Goal: Find specific page/section

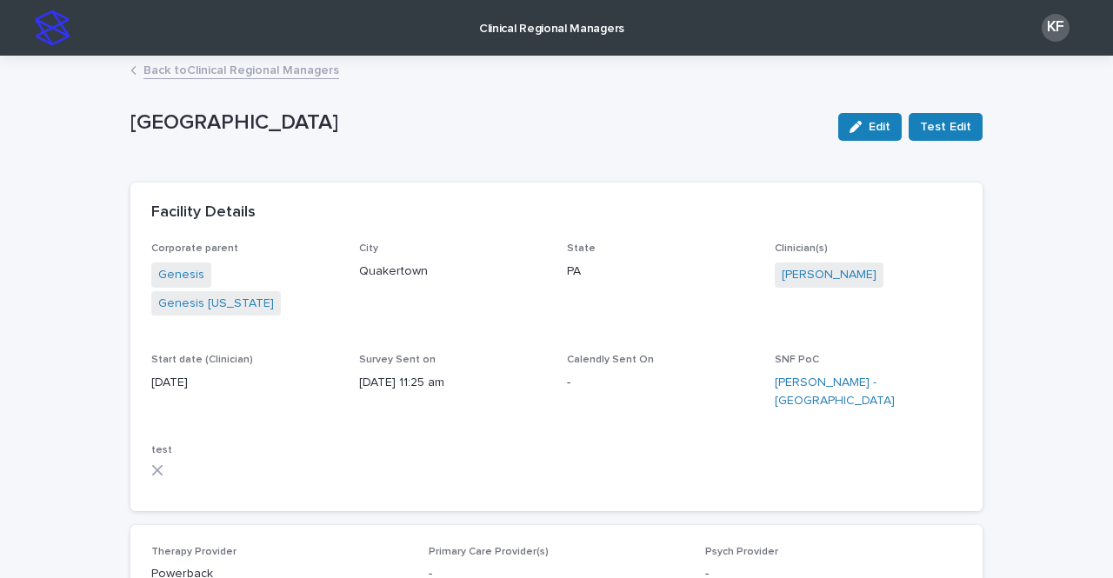
click at [260, 70] on link "Back to Clinical Regional Managers" at bounding box center [241, 69] width 196 height 20
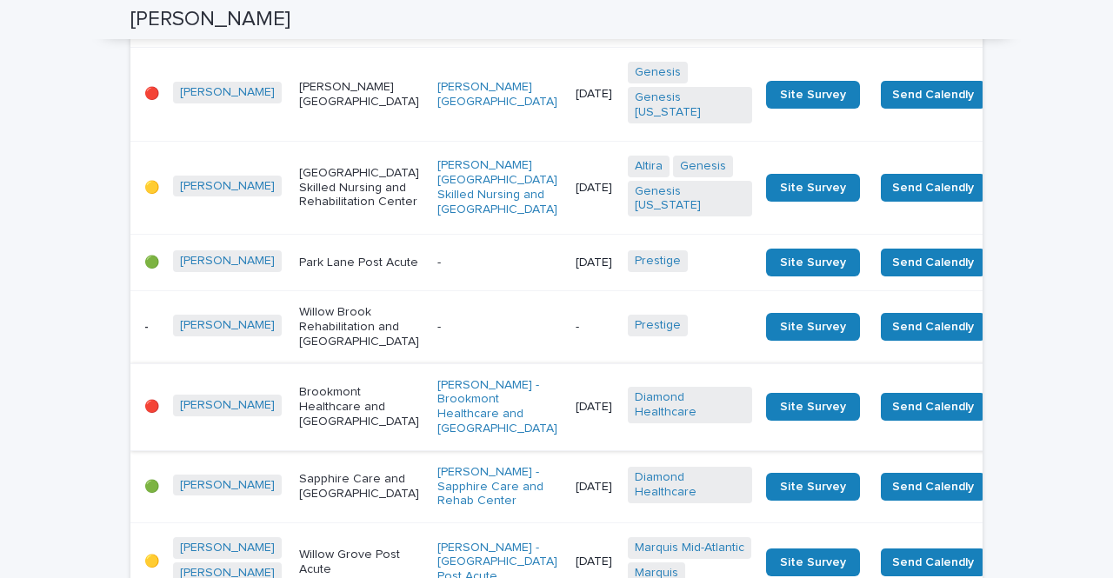
scroll to position [782, 0]
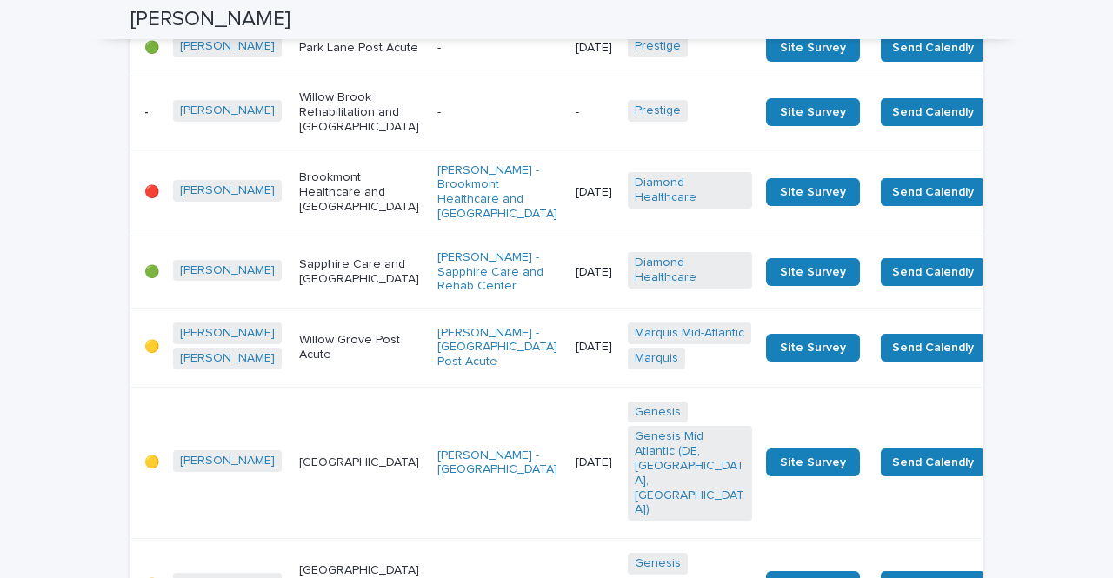
click at [569, 233] on td "[DATE]" at bounding box center [595, 192] width 52 height 87
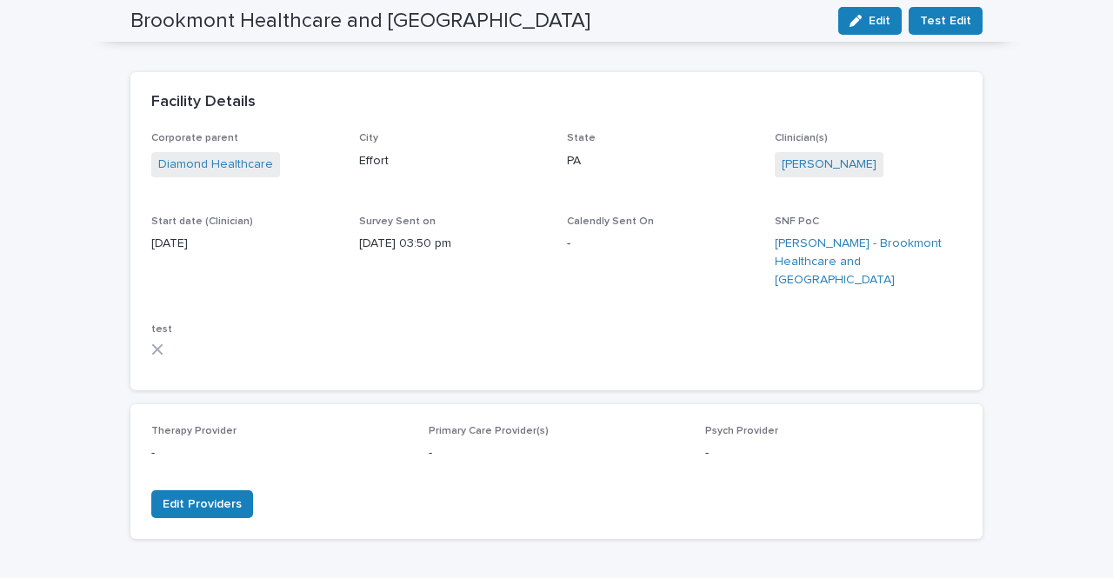
scroll to position [87, 0]
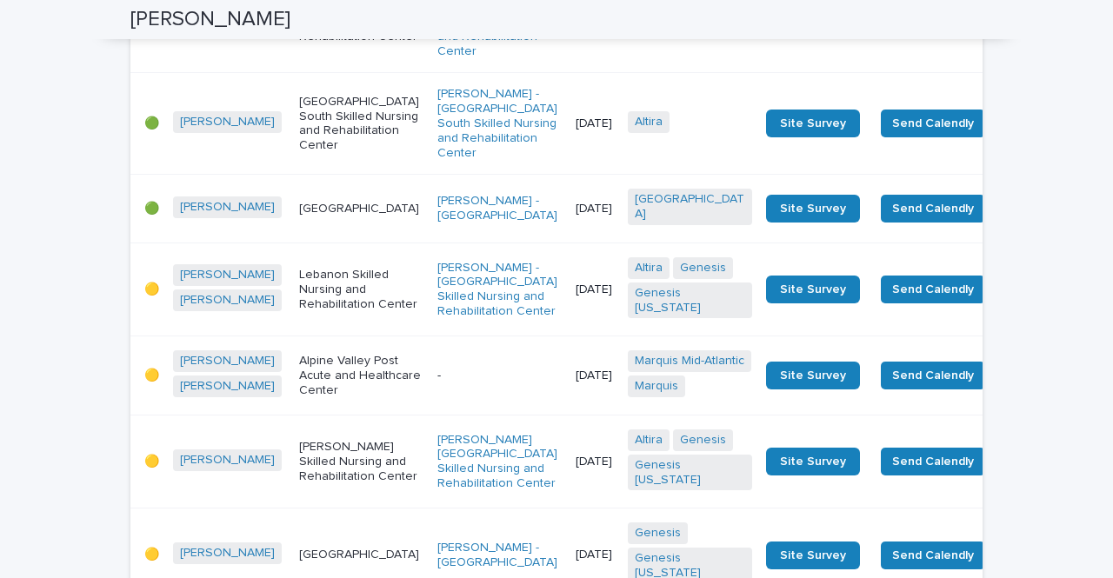
scroll to position [2000, 0]
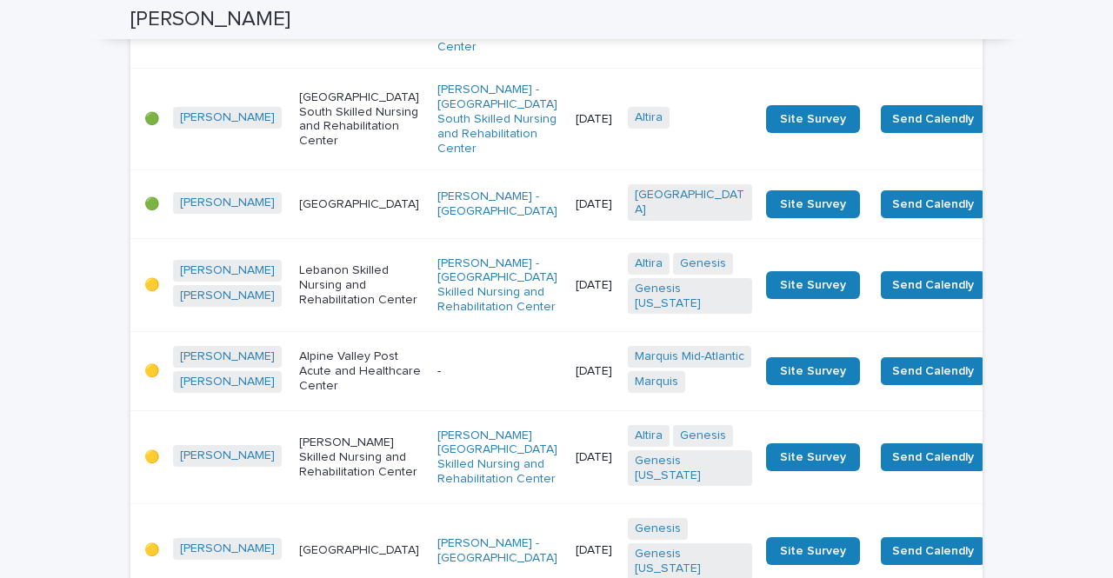
click at [349, 39] on p "Bethlehem North Skilled Nursing and Rehabilitation Center" at bounding box center [361, 17] width 124 height 43
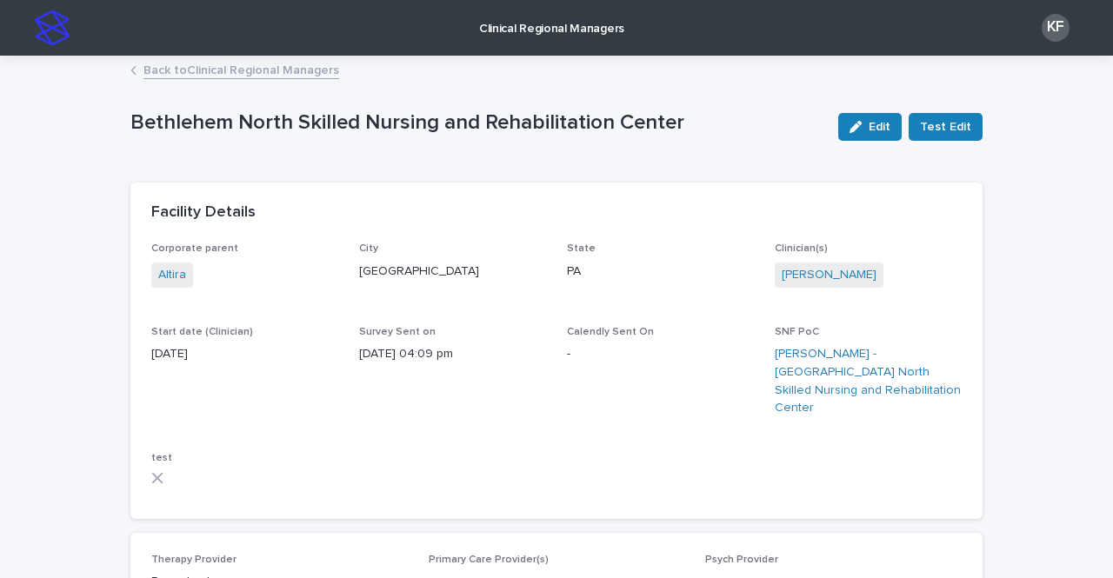
click at [196, 67] on link "Back to Clinical Regional Managers" at bounding box center [241, 69] width 196 height 20
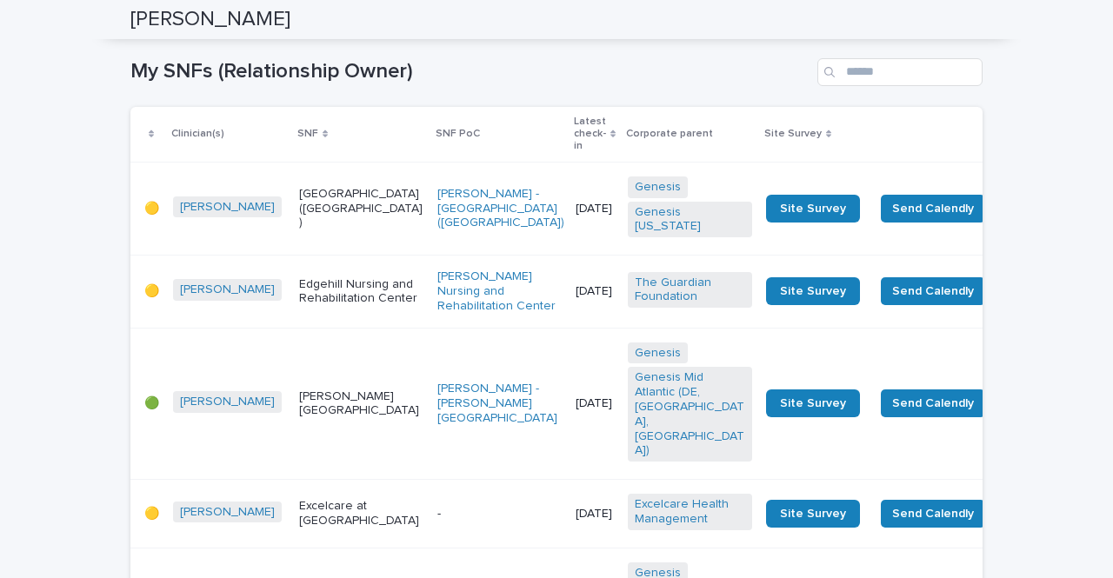
scroll to position [3043, 0]
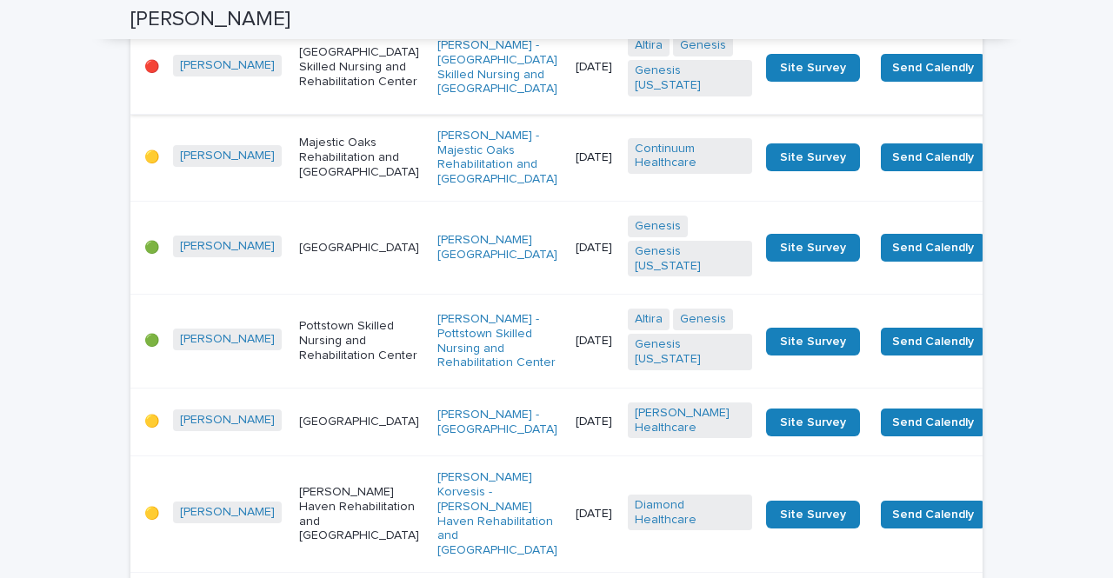
scroll to position [2347, 0]
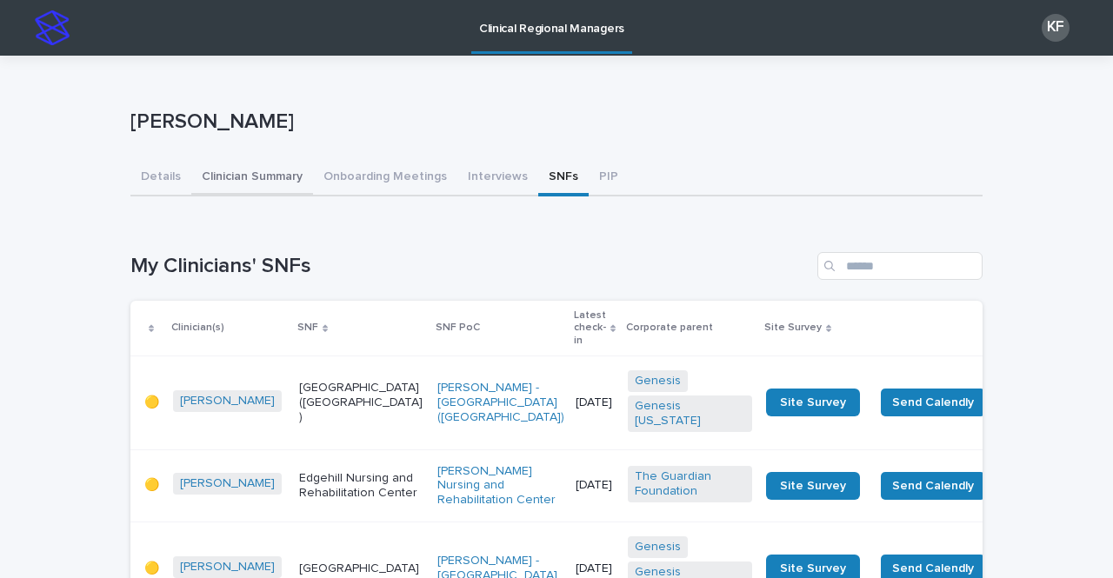
click at [281, 192] on button "Clinician Summary" at bounding box center [252, 178] width 122 height 37
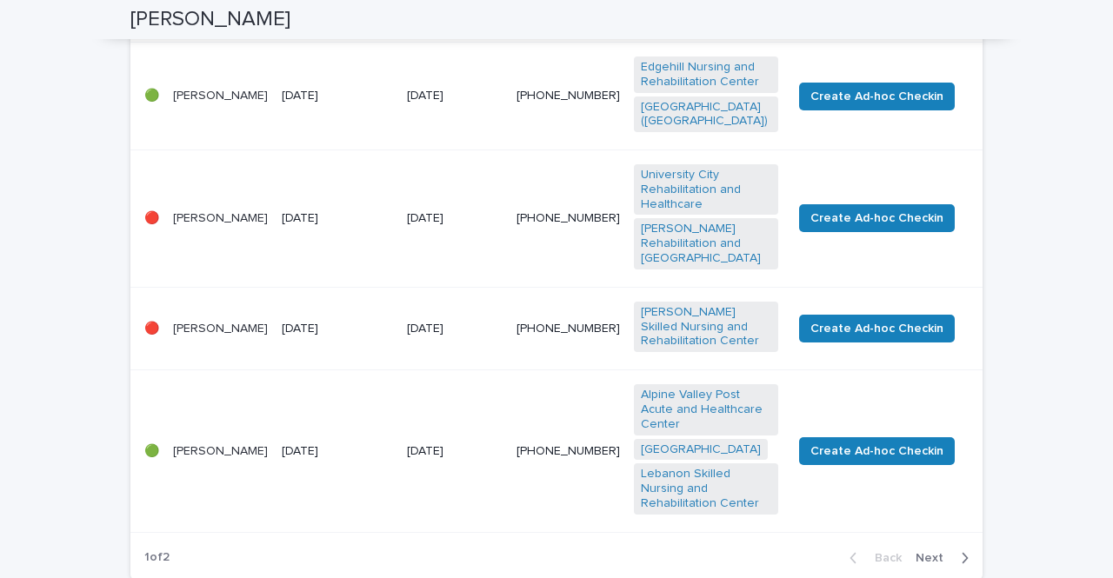
scroll to position [869, 0]
